Goal: Task Accomplishment & Management: Use online tool/utility

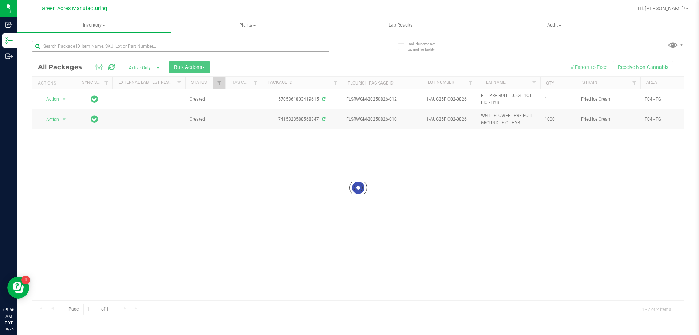
click at [266, 50] on input "text" at bounding box center [180, 46] width 297 height 11
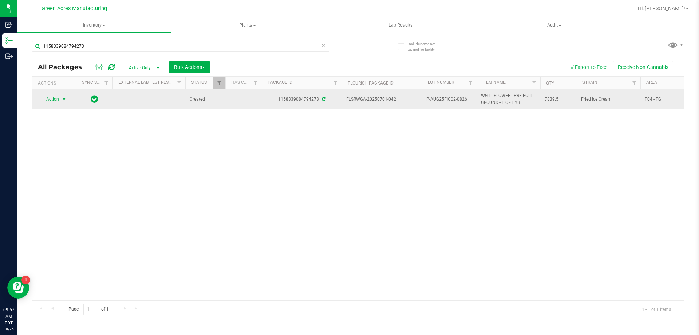
type input "1158339084794273"
click at [54, 100] on span "Action" at bounding box center [50, 99] width 20 height 10
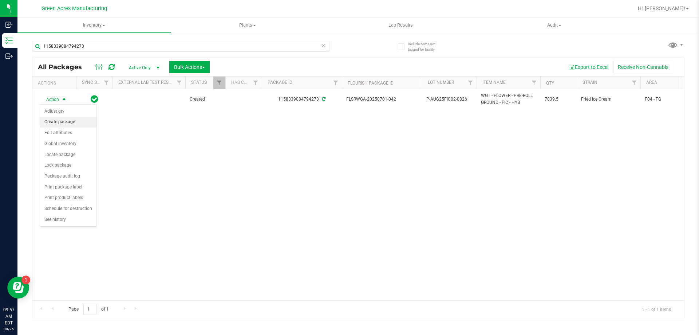
click at [71, 122] on li "Create package" at bounding box center [68, 122] width 56 height 11
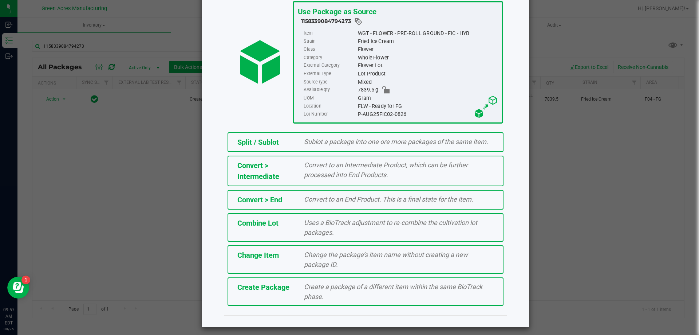
scroll to position [52, 0]
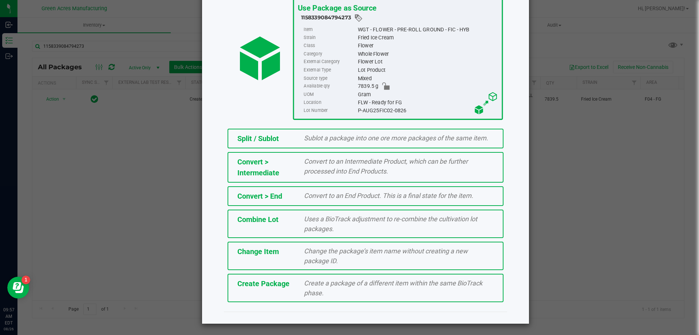
click at [281, 275] on div "Create Package Create a package of a different item within the same BioTrack ph…" at bounding box center [366, 287] width 276 height 28
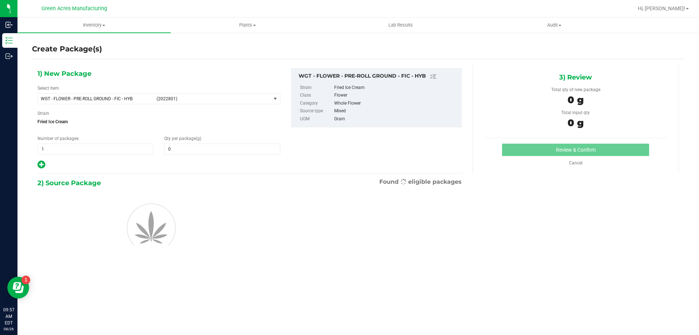
type input "0.0000"
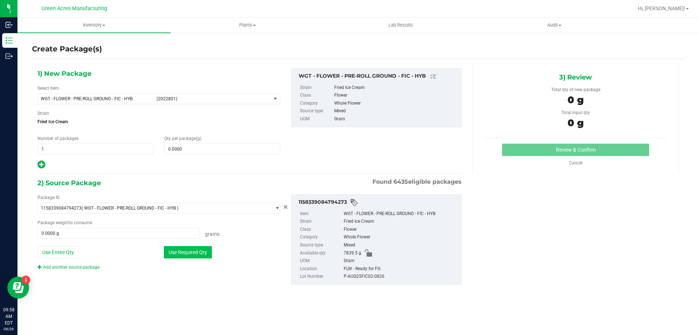
click at [171, 252] on button "Use Required Qty" at bounding box center [188, 252] width 48 height 12
click at [66, 250] on button "Use Entire Qty" at bounding box center [57, 252] width 41 height 12
type input "7839.5000 g"
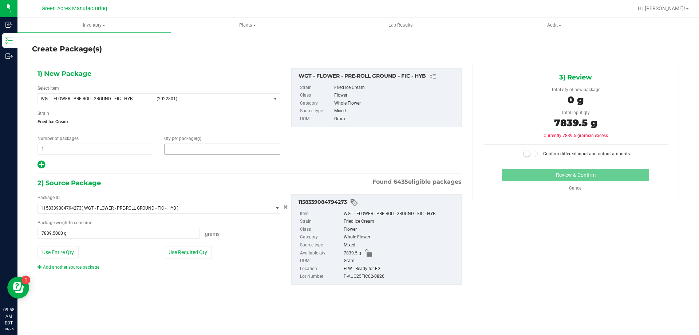
click at [205, 149] on span at bounding box center [222, 148] width 116 height 11
type input "7839.5"
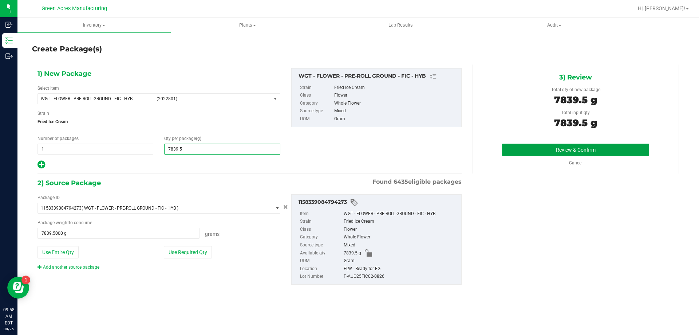
type input "7,839.5000"
click at [565, 154] on button "Review & Confirm" at bounding box center [575, 149] width 147 height 12
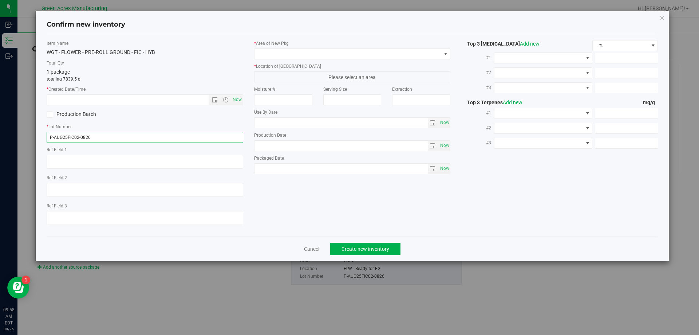
click at [54, 135] on input "P-AUG25FIC02-0826" at bounding box center [145, 137] width 197 height 11
type input "5-AUG25FIC02-0826"
click at [234, 97] on span "Now" at bounding box center [237, 99] width 12 height 11
type input "[DATE] 9:58 AM"
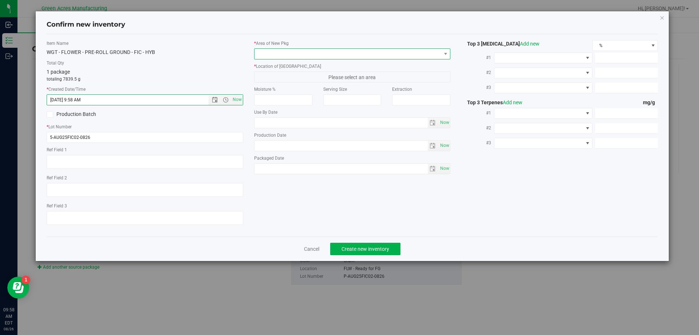
click at [262, 50] on span at bounding box center [347, 54] width 187 height 10
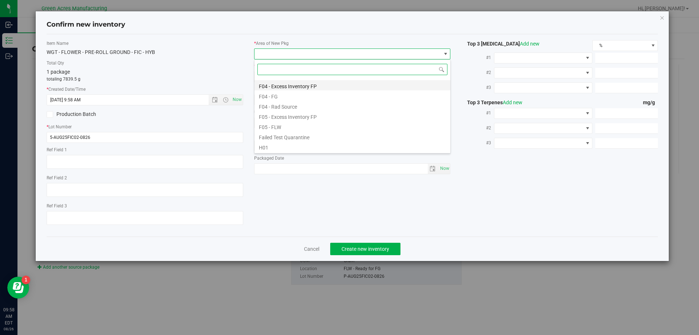
scroll to position [36, 0]
click at [277, 108] on li "F04 - FG" at bounding box center [352, 108] width 196 height 10
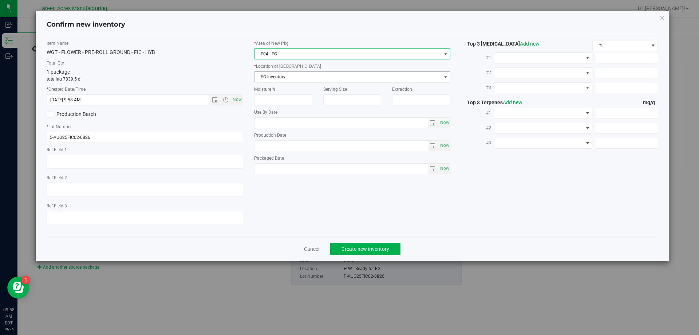
click at [285, 76] on span "FG Inventory" at bounding box center [347, 77] width 187 height 10
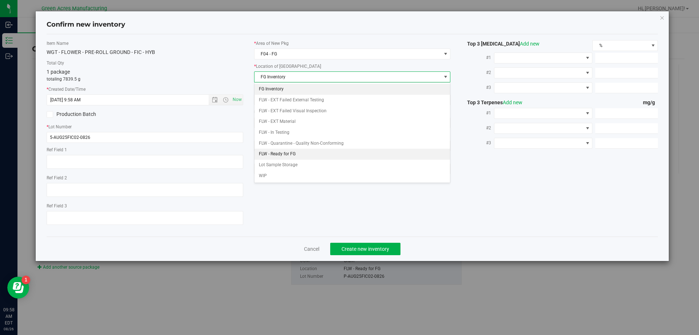
click at [295, 159] on li "FLW - Ready for FG" at bounding box center [352, 154] width 196 height 11
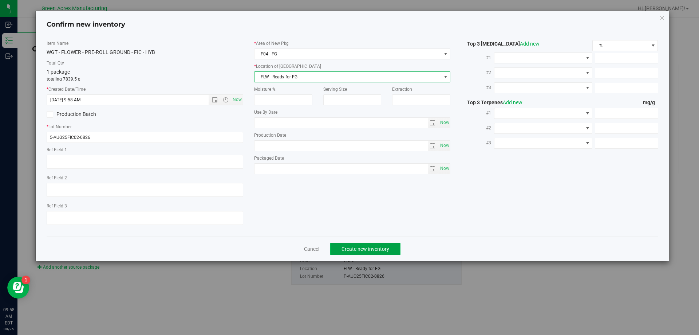
click at [379, 244] on button "Create new inventory" at bounding box center [365, 248] width 70 height 12
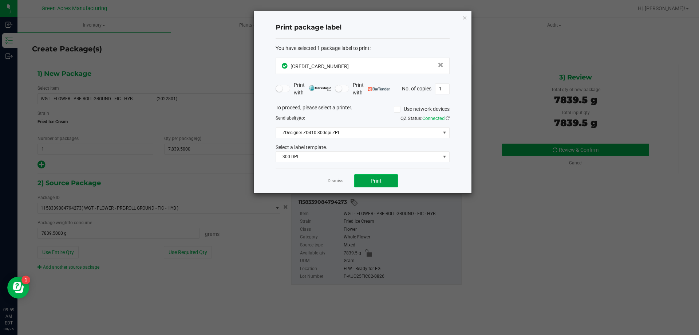
click at [387, 182] on button "Print" at bounding box center [376, 180] width 44 height 13
click at [389, 180] on button "Print" at bounding box center [376, 180] width 44 height 13
click at [465, 17] on icon "button" at bounding box center [464, 17] width 5 height 9
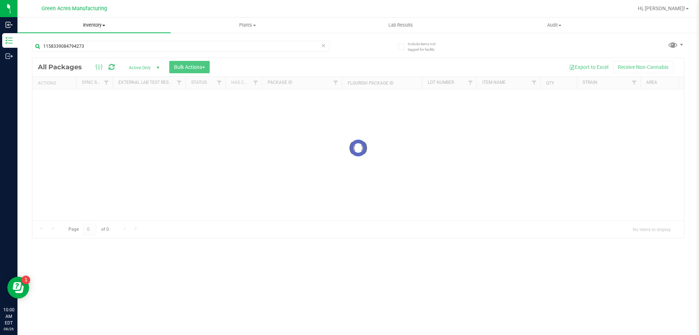
click at [91, 29] on uib-tab-heading "Inventory All packages All inventory Waste log Create inventory" at bounding box center [93, 24] width 153 height 15
click at [86, 87] on li "From bill of materials" at bounding box center [93, 87] width 153 height 9
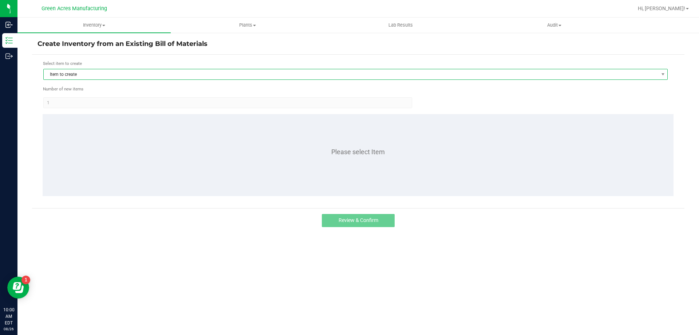
click at [404, 74] on span "Item to create" at bounding box center [351, 74] width 615 height 10
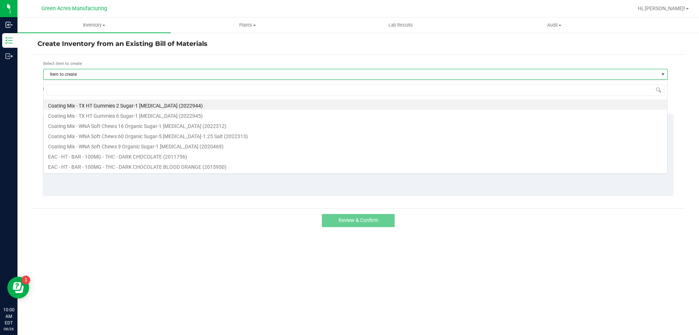
scroll to position [11, 624]
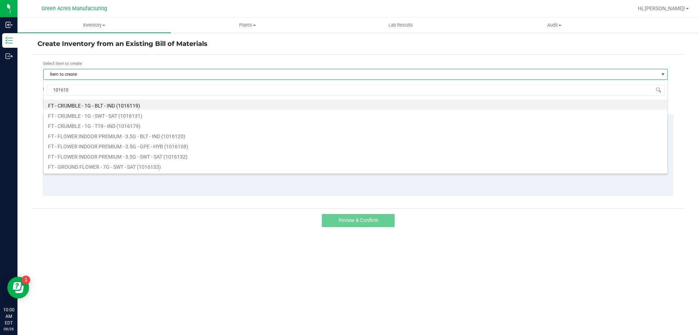
type input "1016100"
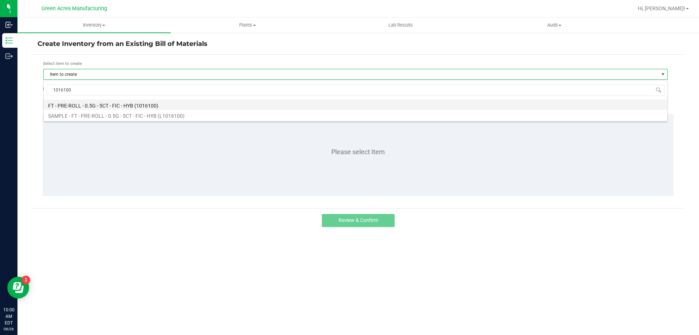
click at [354, 103] on li "FT - PRE-ROLL - 0.5G - 5CT - FIC - HYB (1016100)" at bounding box center [356, 104] width 624 height 10
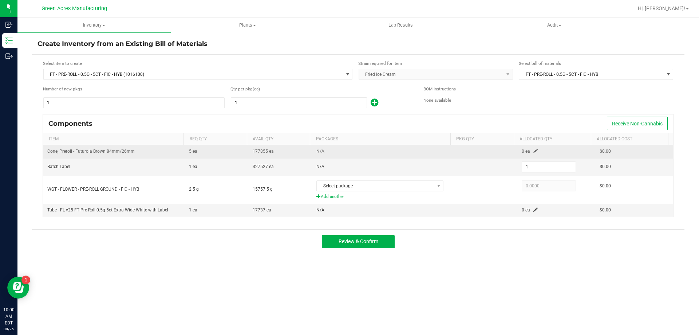
click at [533, 149] on span at bounding box center [535, 151] width 4 height 4
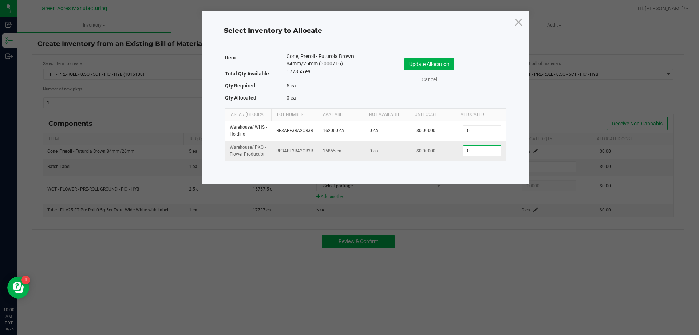
click at [486, 152] on input "0" at bounding box center [481, 151] width 37 height 10
type input "1"
click at [436, 64] on button "Update Allocation" at bounding box center [429, 64] width 50 height 12
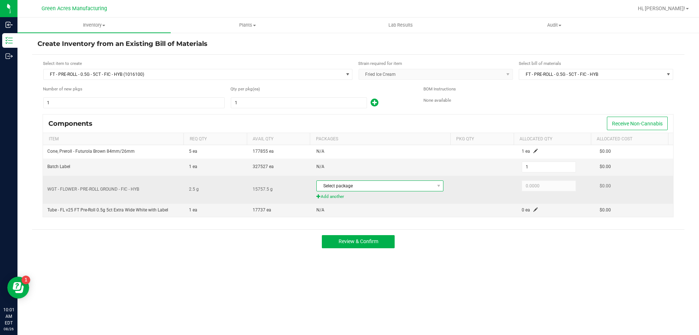
click at [394, 186] on span "Select package" at bounding box center [375, 186] width 117 height 10
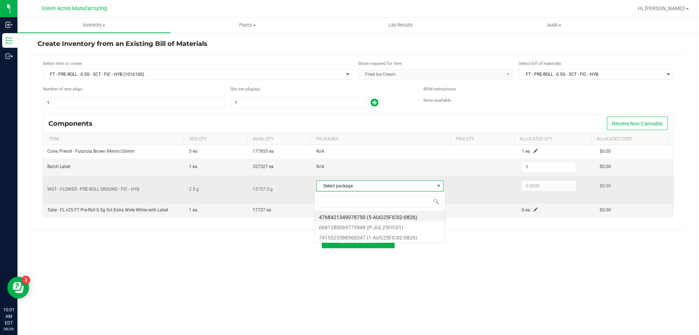
scroll to position [11, 126]
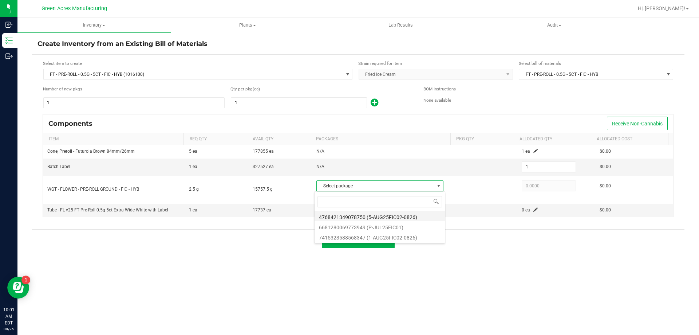
click at [402, 216] on li "4768421349078750 (5-AUG25FIC02-0826)" at bounding box center [380, 216] width 130 height 10
type input "2.5000"
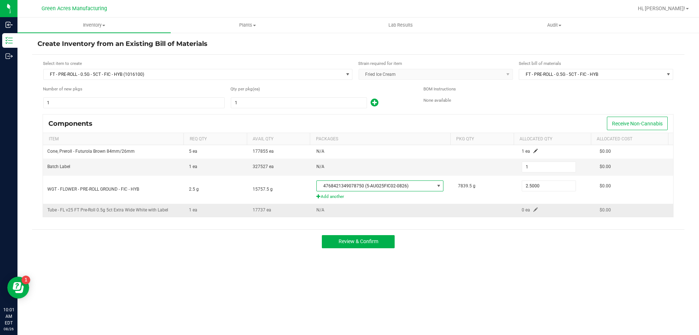
click at [533, 209] on span at bounding box center [535, 209] width 4 height 4
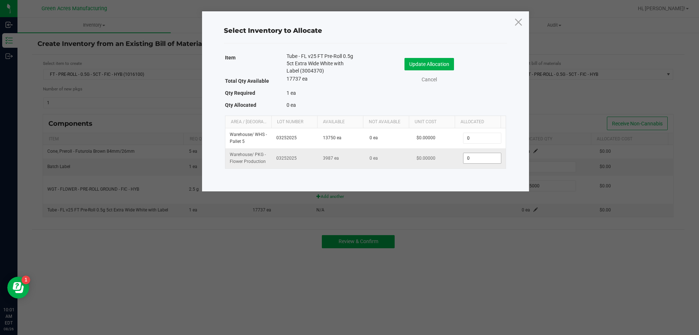
click at [489, 158] on input "0" at bounding box center [481, 158] width 37 height 10
type input "1"
click at [450, 63] on button "Update Allocation" at bounding box center [429, 64] width 50 height 12
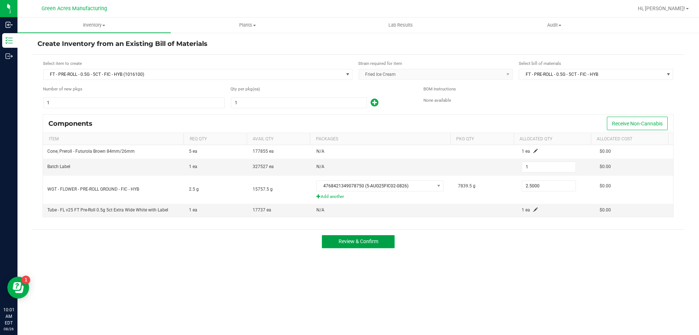
click at [391, 241] on button "Review & Confirm" at bounding box center [358, 241] width 73 height 13
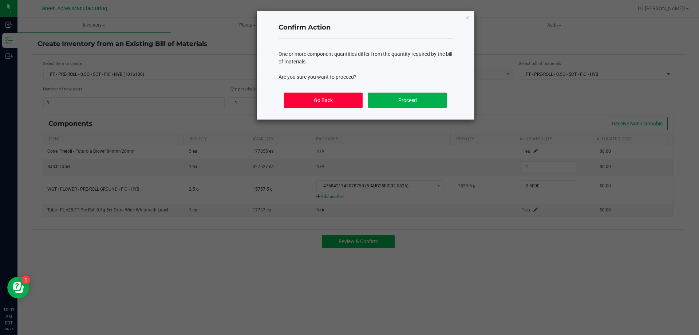
click at [309, 102] on button "Go Back" at bounding box center [323, 99] width 78 height 15
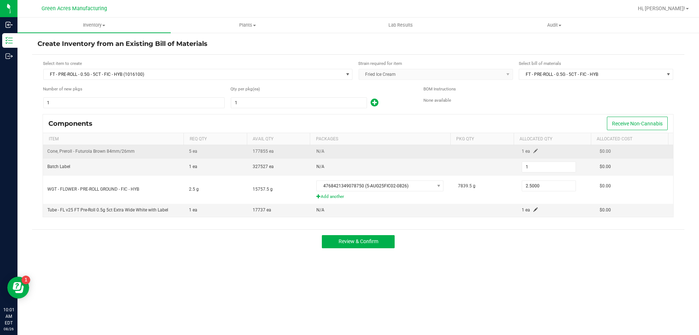
click at [533, 150] on span at bounding box center [535, 151] width 4 height 4
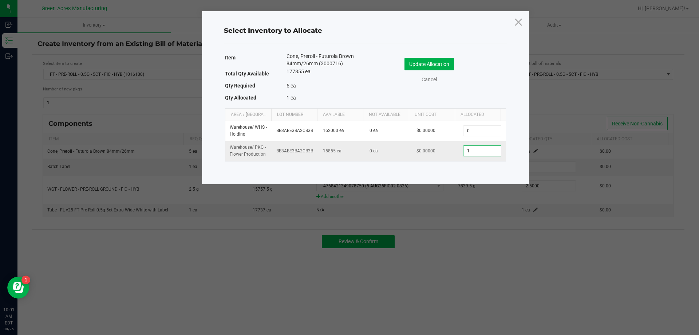
click at [474, 150] on input "1" at bounding box center [481, 151] width 37 height 10
type input "5"
click at [445, 65] on button "Update Allocation" at bounding box center [429, 64] width 50 height 12
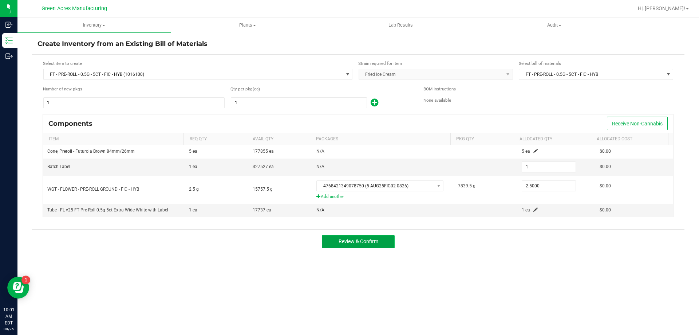
click at [374, 241] on span "Review & Confirm" at bounding box center [359, 241] width 40 height 6
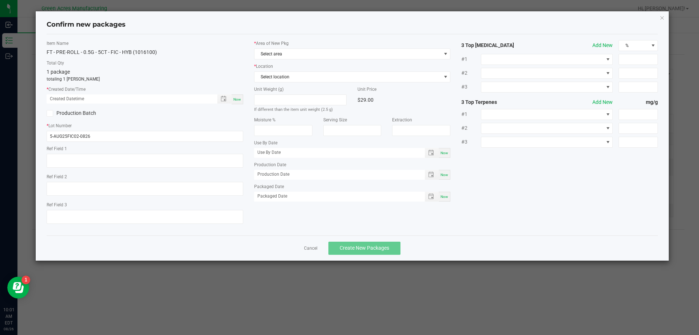
click at [240, 104] on div "Now" at bounding box center [238, 99] width 12 height 10
type input "[DATE] 10:01 AM"
click at [279, 57] on span "Select area" at bounding box center [347, 54] width 187 height 10
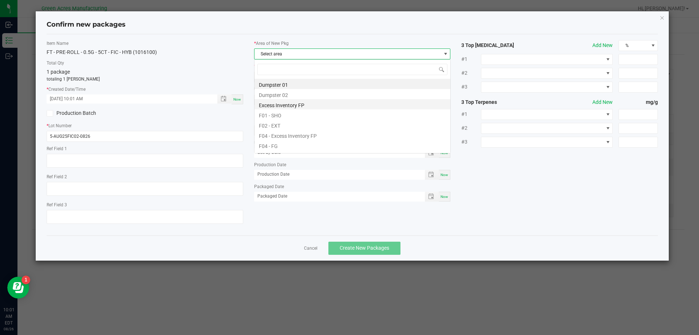
scroll to position [11, 197]
click at [301, 147] on li "F04 - FG" at bounding box center [352, 145] width 196 height 10
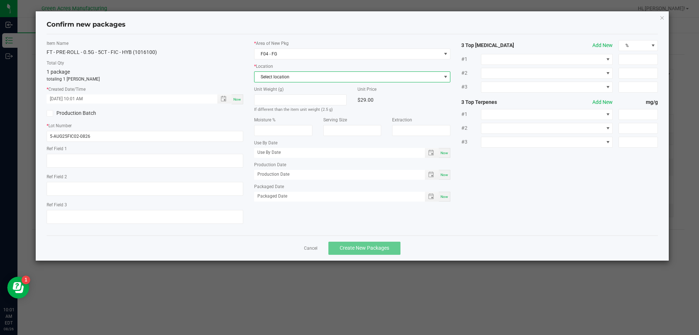
click at [291, 82] on span "Select location" at bounding box center [347, 77] width 187 height 10
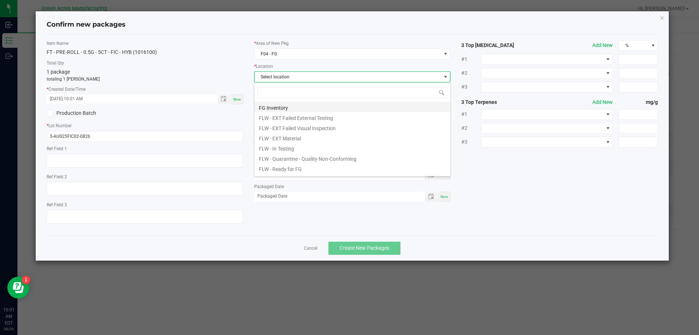
click at [294, 109] on li "FG Inventory" at bounding box center [352, 107] width 196 height 10
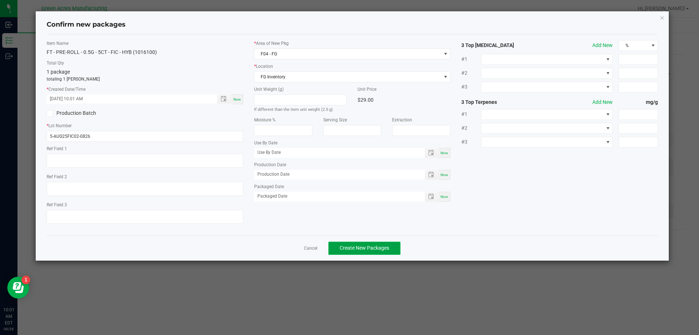
click at [391, 244] on button "Create New Packages" at bounding box center [364, 247] width 72 height 13
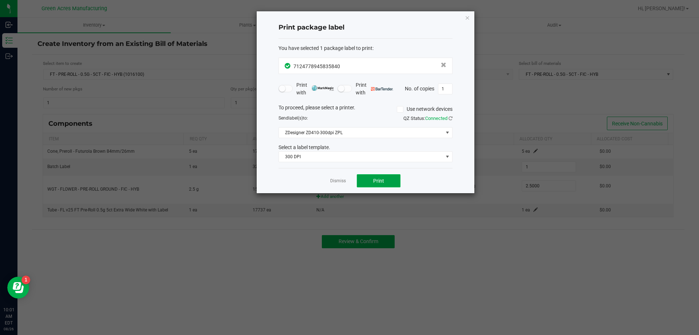
click at [381, 182] on span "Print" at bounding box center [378, 181] width 11 height 6
click at [467, 17] on icon "button" at bounding box center [467, 17] width 5 height 9
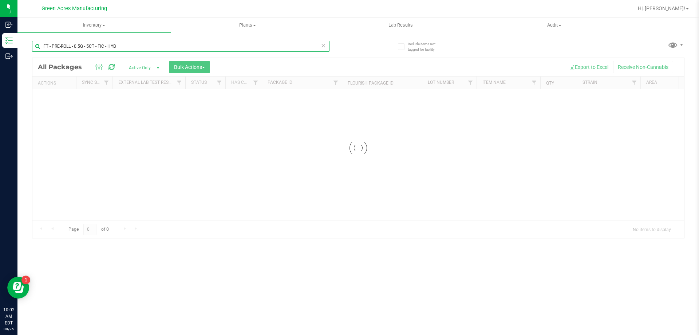
click at [120, 46] on input "FT - PRE-ROLL - 0.5G - 5CT - FIC - HYB" at bounding box center [180, 46] width 297 height 11
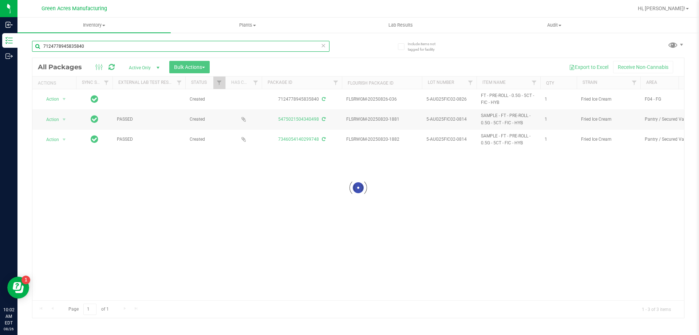
type input "7124778945835840"
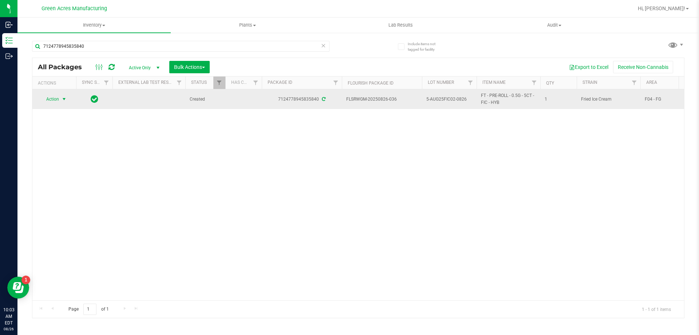
click at [65, 98] on span "select" at bounding box center [64, 99] width 6 height 6
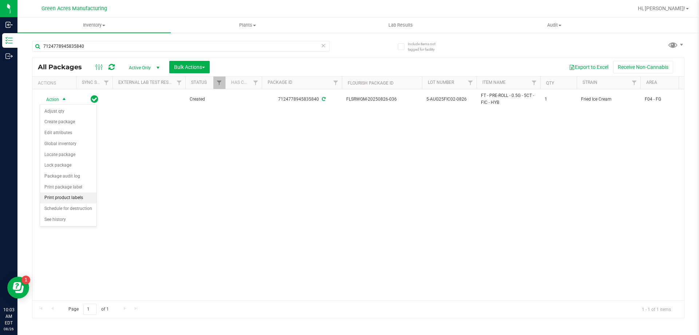
click at [74, 198] on li "Print product labels" at bounding box center [68, 197] width 56 height 11
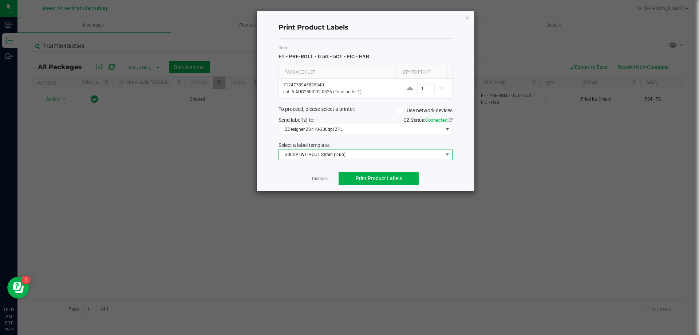
click at [364, 155] on span "300DPI WITHOUT Strain (2-up)" at bounding box center [361, 154] width 164 height 10
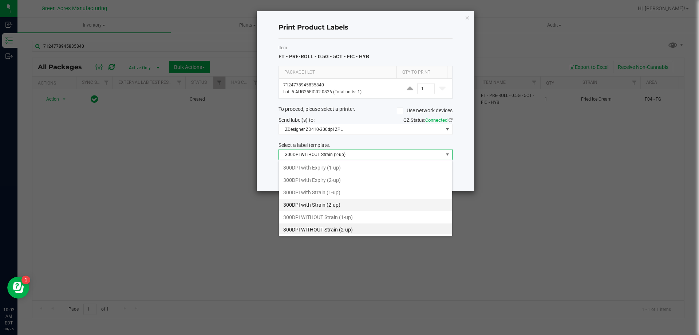
scroll to position [11, 174]
click at [347, 202] on li "300DPI with Strain (2-up)" at bounding box center [365, 203] width 173 height 12
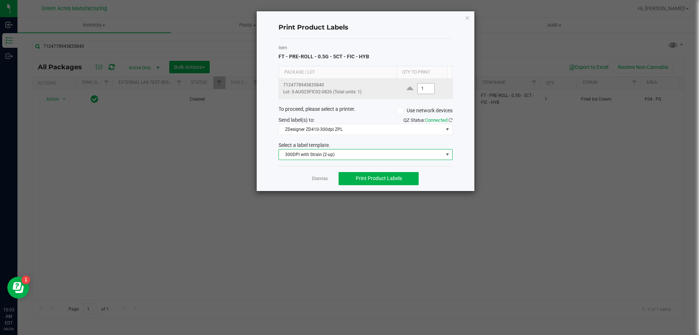
click at [428, 89] on input "1" at bounding box center [426, 88] width 17 height 10
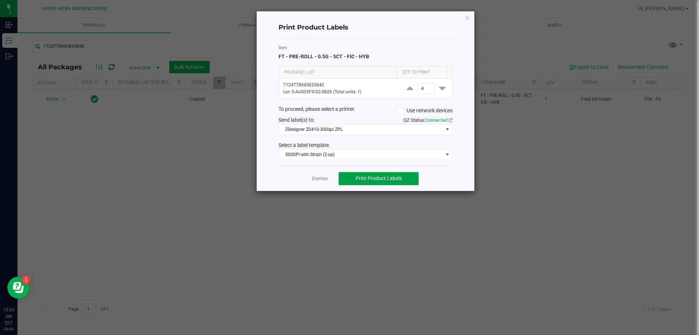
click at [400, 176] on span "Print Product Labels" at bounding box center [379, 178] width 46 height 6
click at [379, 172] on button "Print Product Labels" at bounding box center [379, 178] width 80 height 13
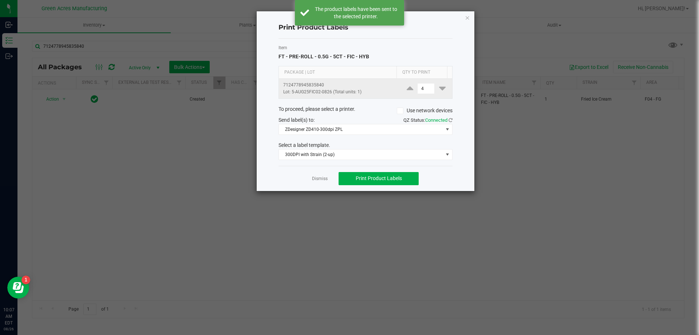
click at [437, 87] on span at bounding box center [442, 88] width 11 height 9
click at [423, 88] on input "4" at bounding box center [426, 88] width 17 height 10
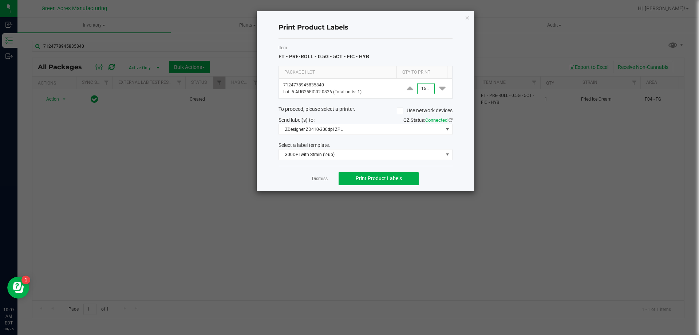
scroll to position [0, 0]
type input "1,500"
click at [405, 182] on button "Print Product Labels" at bounding box center [379, 178] width 80 height 13
click at [150, 330] on ngb-modal-window "Print Product Labels Item FT - PRE-ROLL - 0.5G - 5CT - FIC - HYB Package | Lot …" at bounding box center [352, 167] width 704 height 335
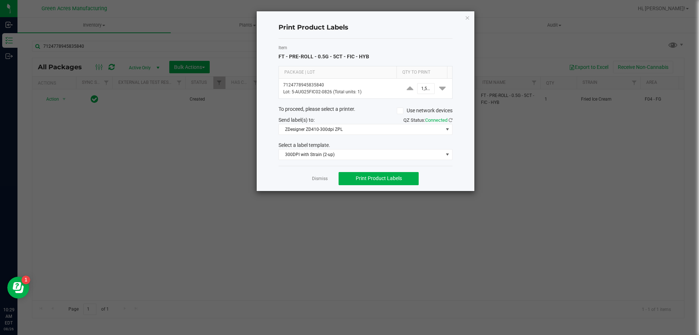
click at [150, 332] on ngb-modal-window "Print Product Labels Item FT - PRE-ROLL - 0.5G - 5CT - FIC - HYB Package | Lot …" at bounding box center [352, 167] width 704 height 335
